Goal: Task Accomplishment & Management: Use online tool/utility

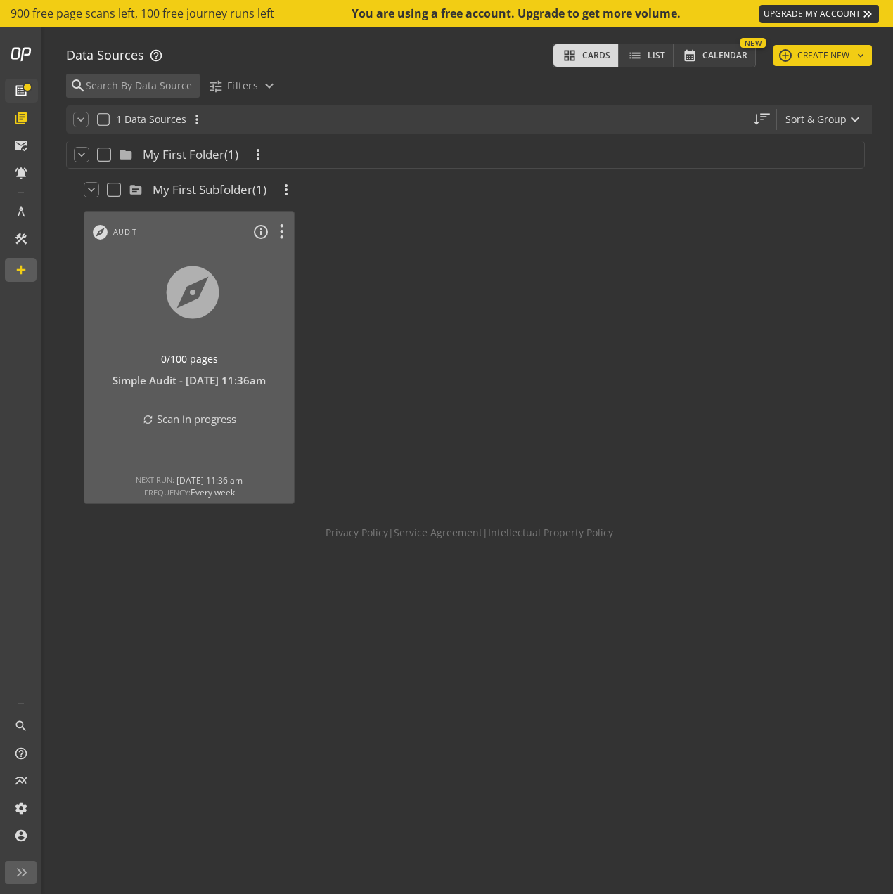
click at [29, 87] on span at bounding box center [27, 87] width 10 height 10
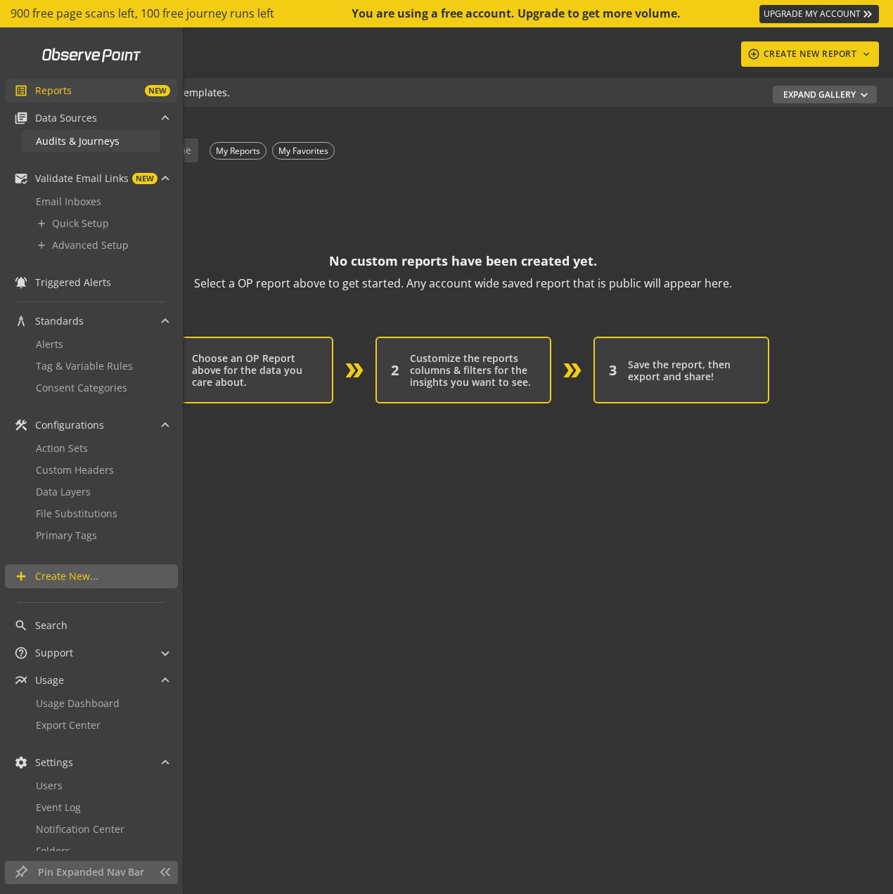
click at [96, 135] on span "Audits & Journeys" at bounding box center [78, 140] width 84 height 13
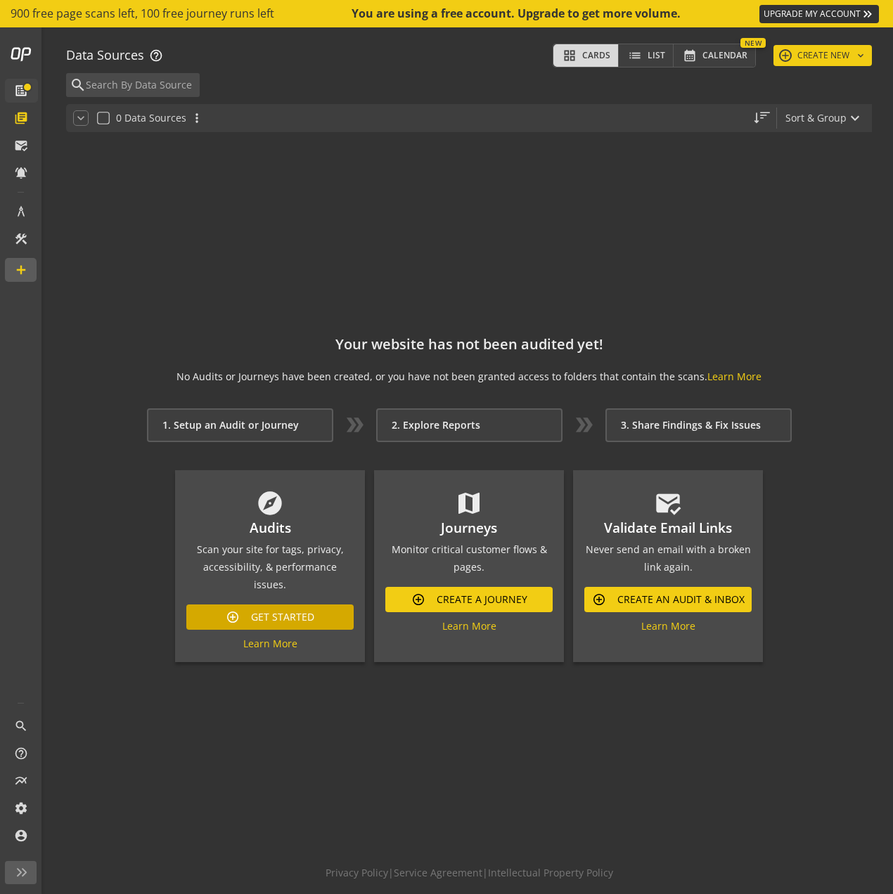
click at [289, 605] on span "Get Started" at bounding box center [282, 617] width 63 height 25
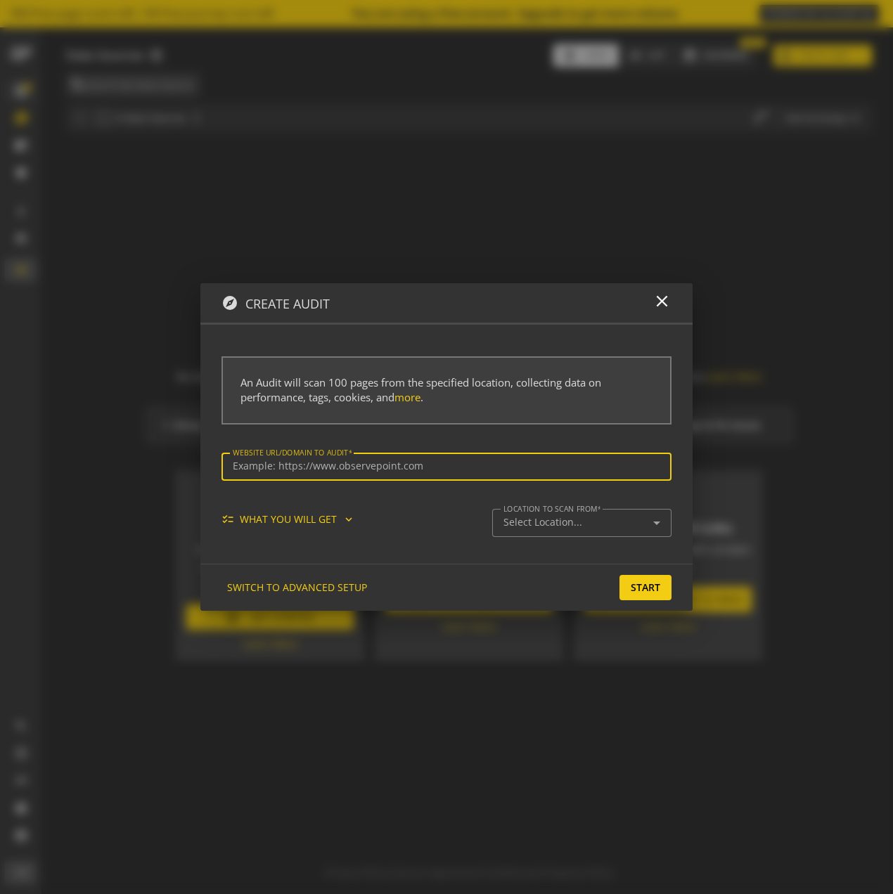
click at [354, 520] on mat-icon "expand_more" at bounding box center [348, 519] width 13 height 13
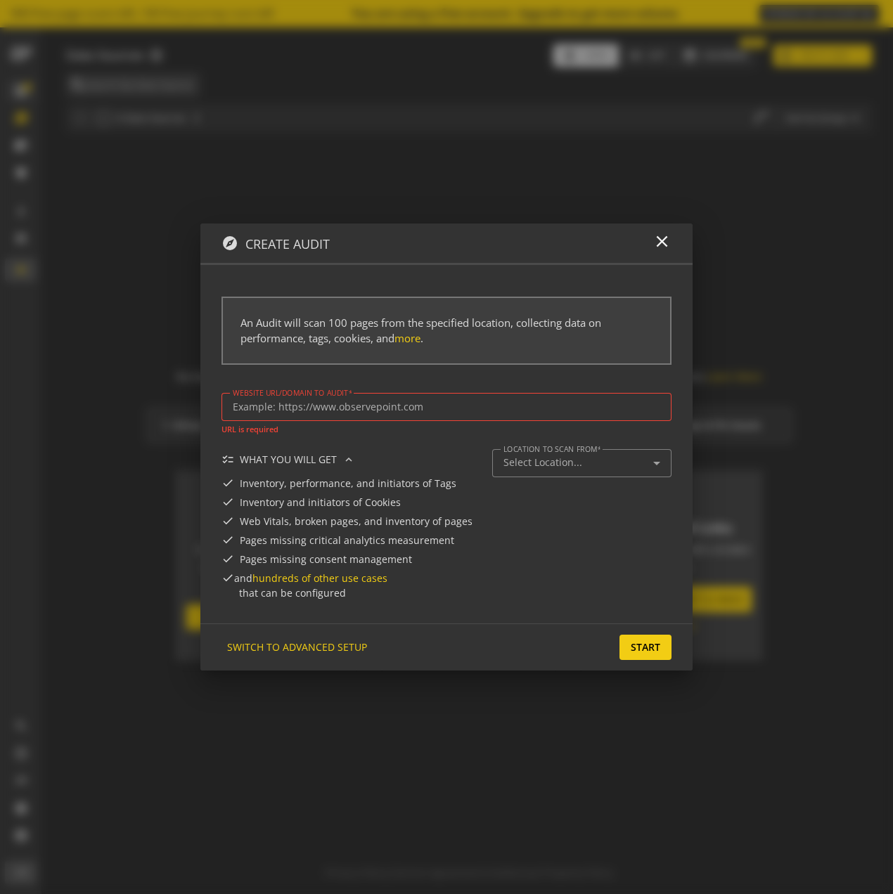
click at [354, 408] on input "Website url/domain to Audit" at bounding box center [446, 407] width 427 height 12
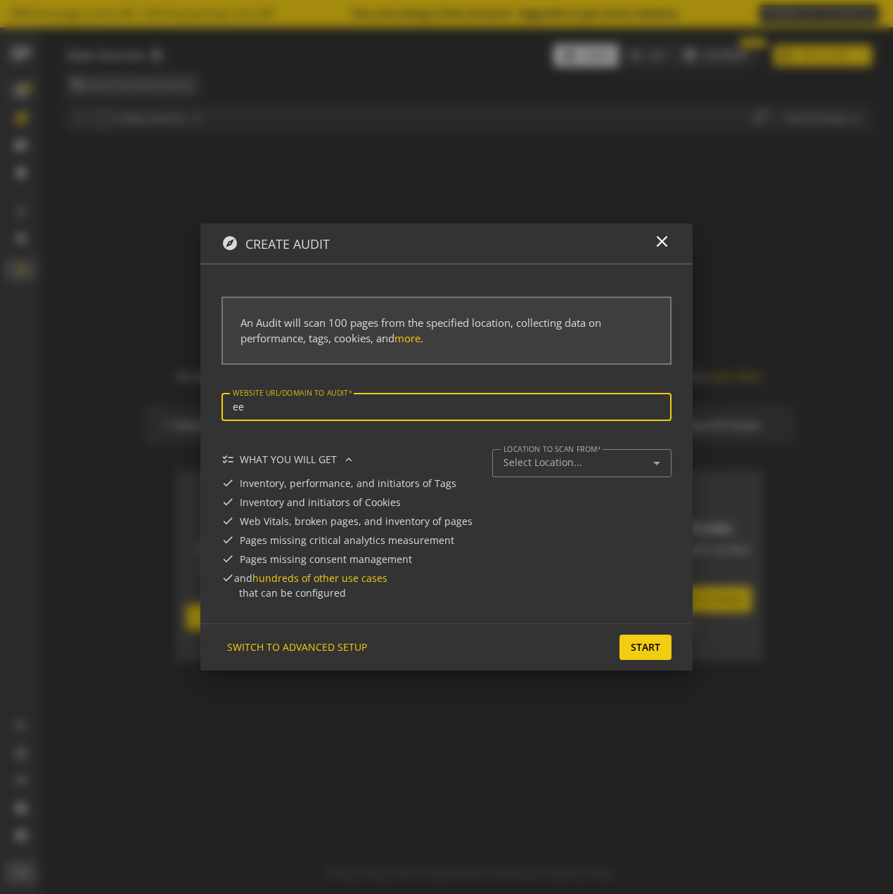
type input "e"
type input "[URL][DOMAIN_NAME]"
click at [565, 456] on div "Select Location..." at bounding box center [581, 463] width 157 height 17
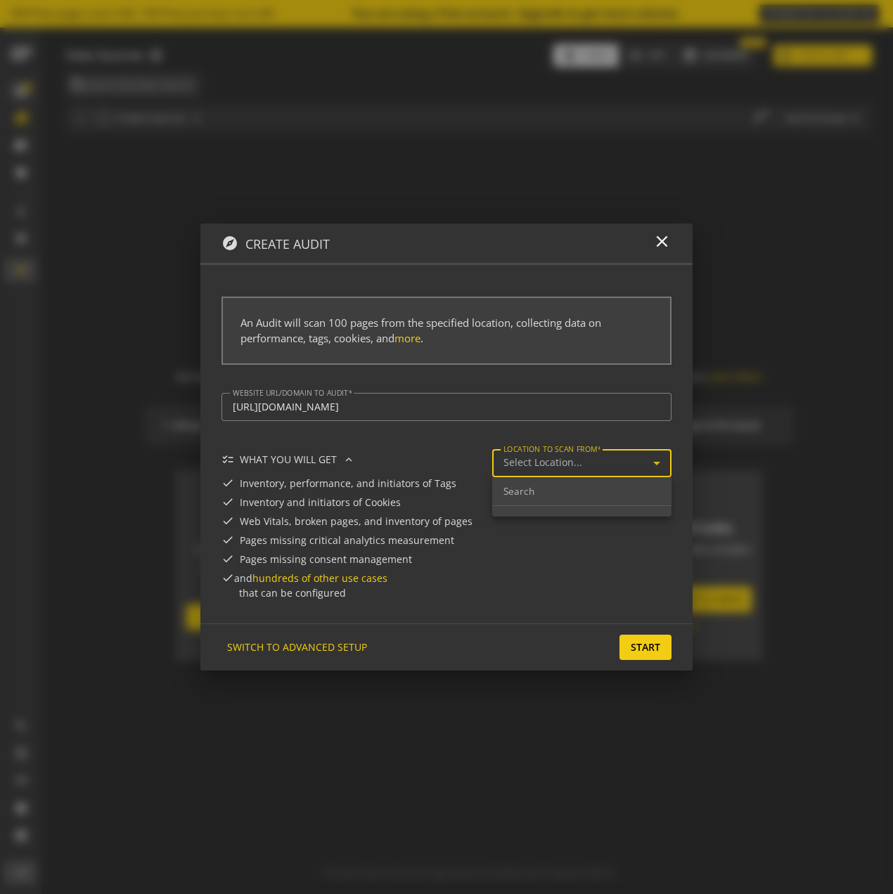
click at [500, 628] on div at bounding box center [446, 447] width 893 height 894
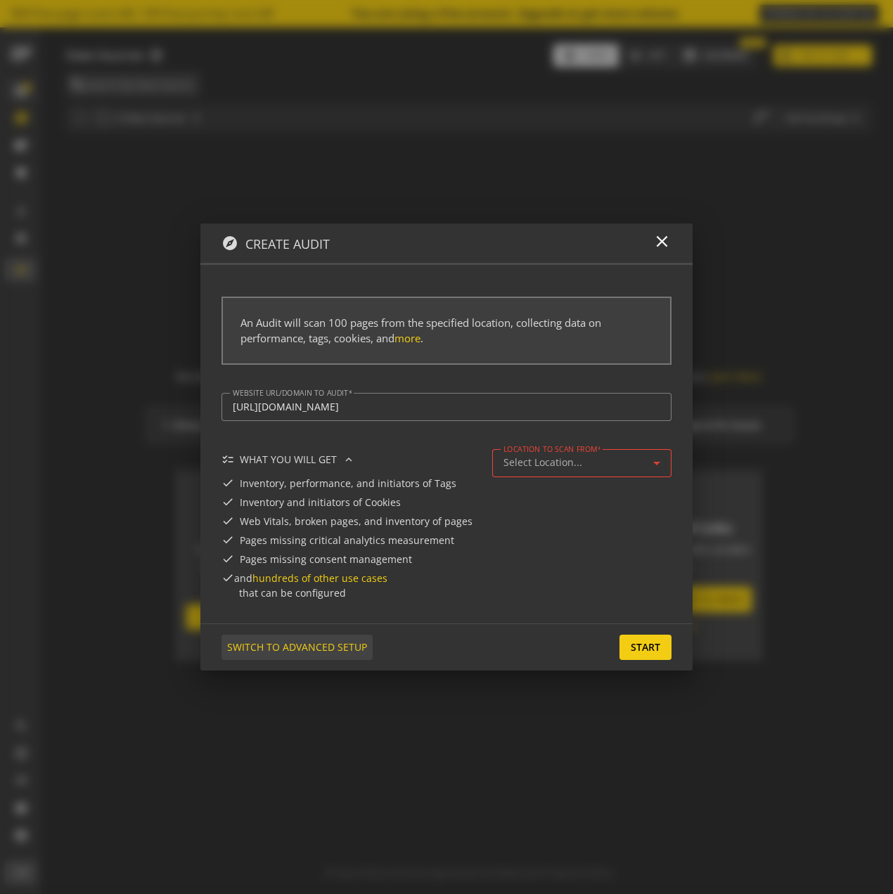
click at [342, 650] on span "SWITCH TO ADVANCED SETUP" at bounding box center [297, 647] width 140 height 25
